Goal: Task Accomplishment & Management: Use online tool/utility

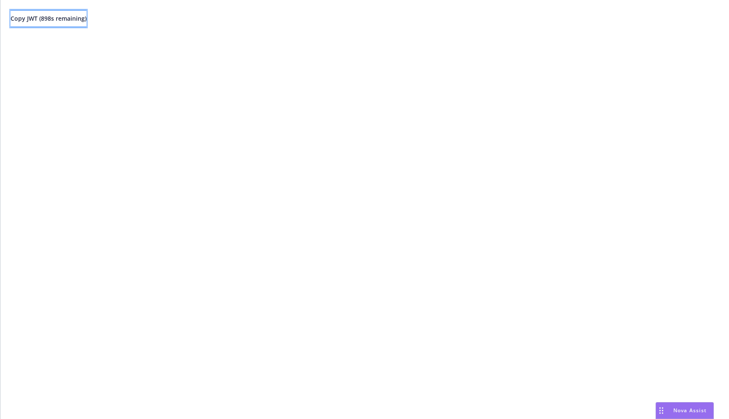
click at [86, 25] on button "Copy JWT ( 898 s remaining)" at bounding box center [49, 18] width 76 height 17
click at [86, 19] on span "Copy JWT ( 633 s remaining)" at bounding box center [49, 18] width 76 height 8
